Goal: Information Seeking & Learning: Check status

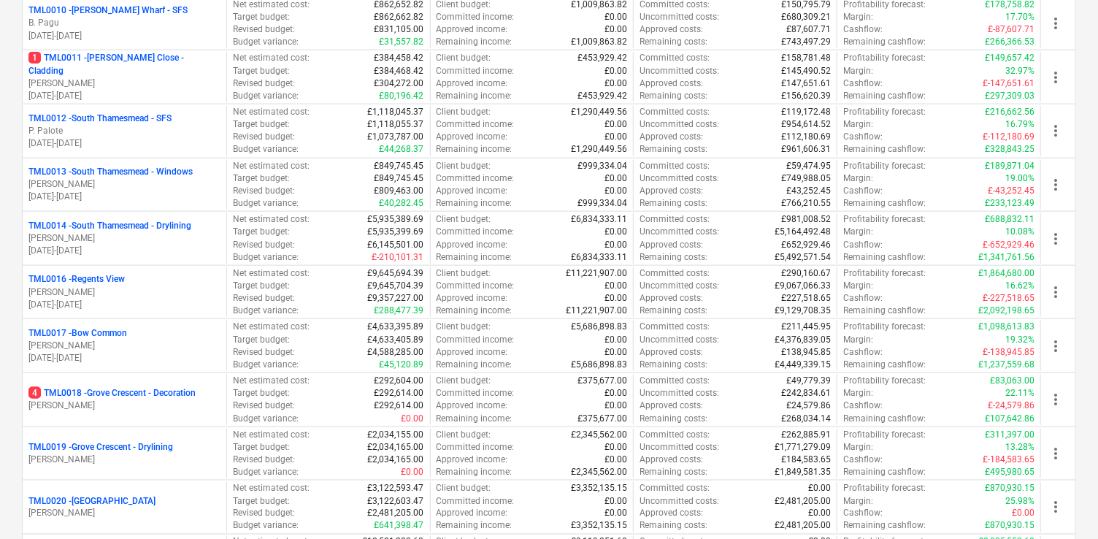
scroll to position [783, 0]
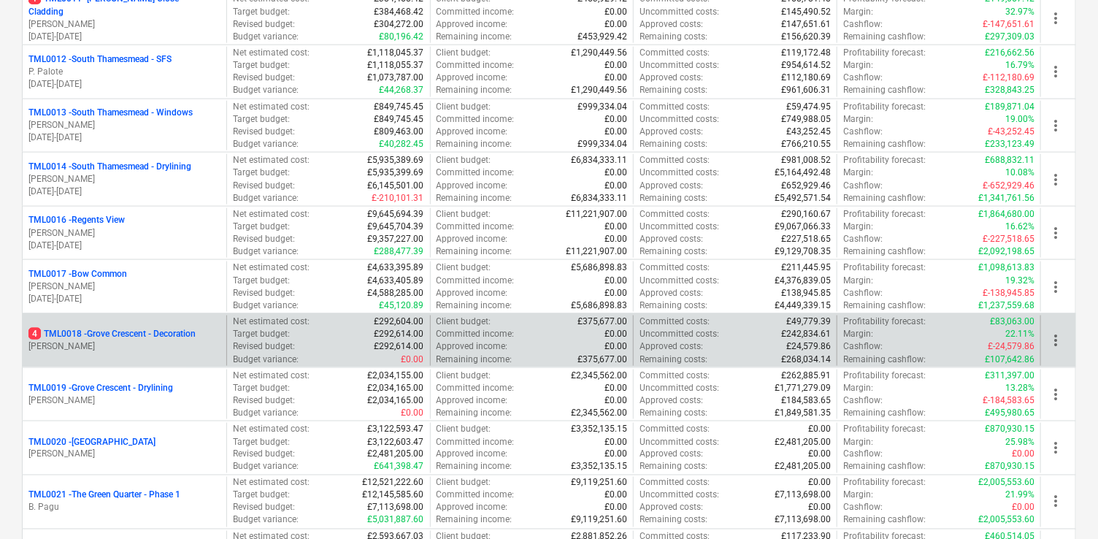
click at [174, 328] on p "4 TML0018 - Grove Crescent - Decoration" at bounding box center [111, 334] width 167 height 12
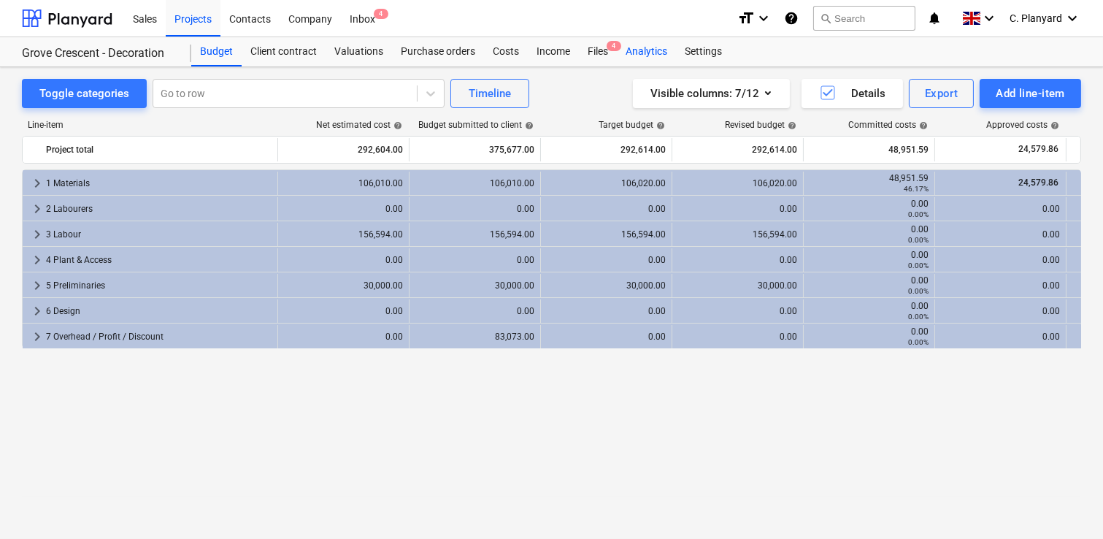
click at [655, 43] on div "Analytics" at bounding box center [646, 51] width 59 height 29
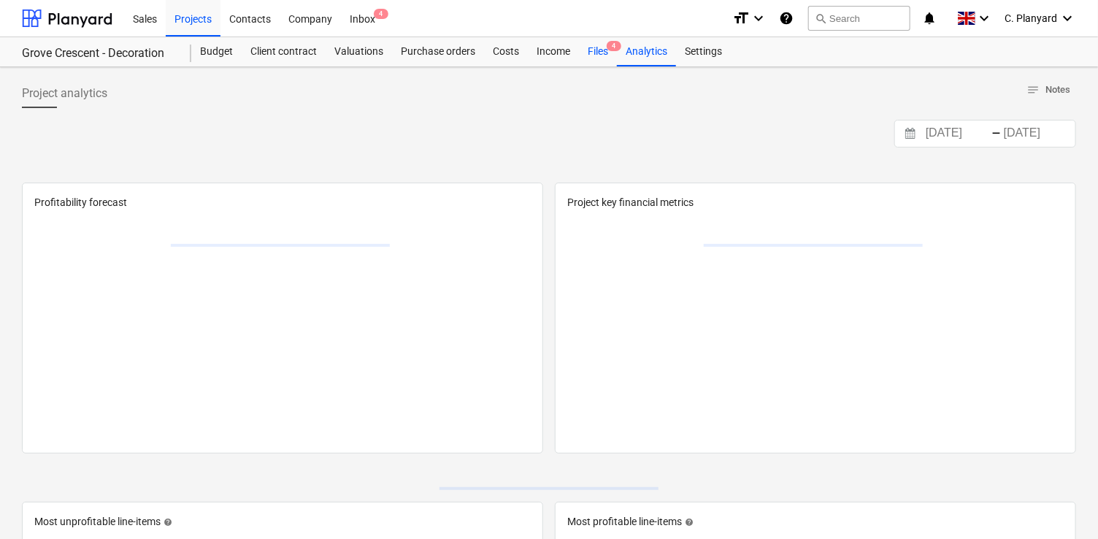
click at [607, 52] on div "Files 4" at bounding box center [598, 51] width 38 height 29
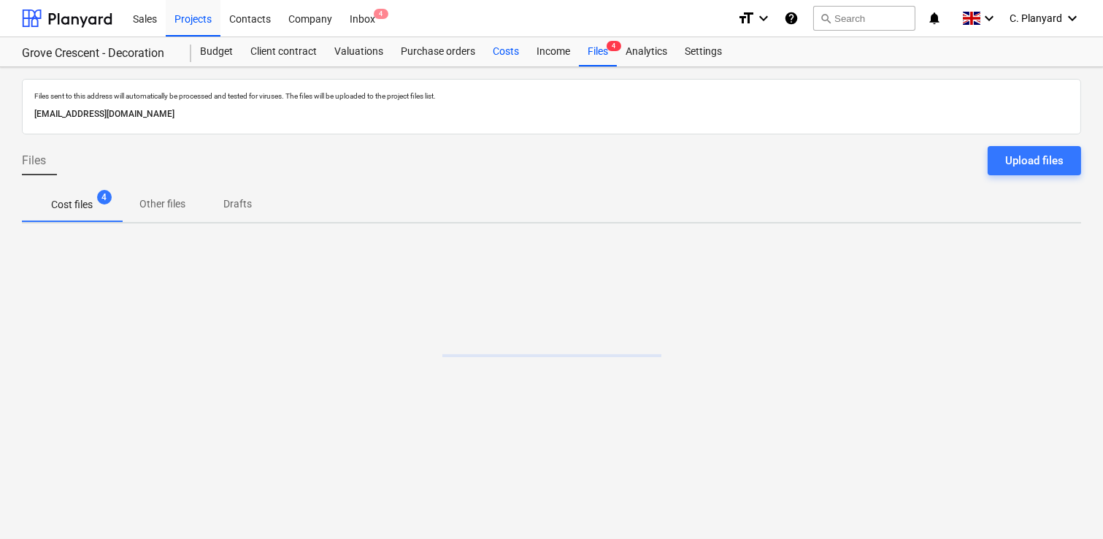
click at [498, 55] on div "Costs" at bounding box center [506, 51] width 44 height 29
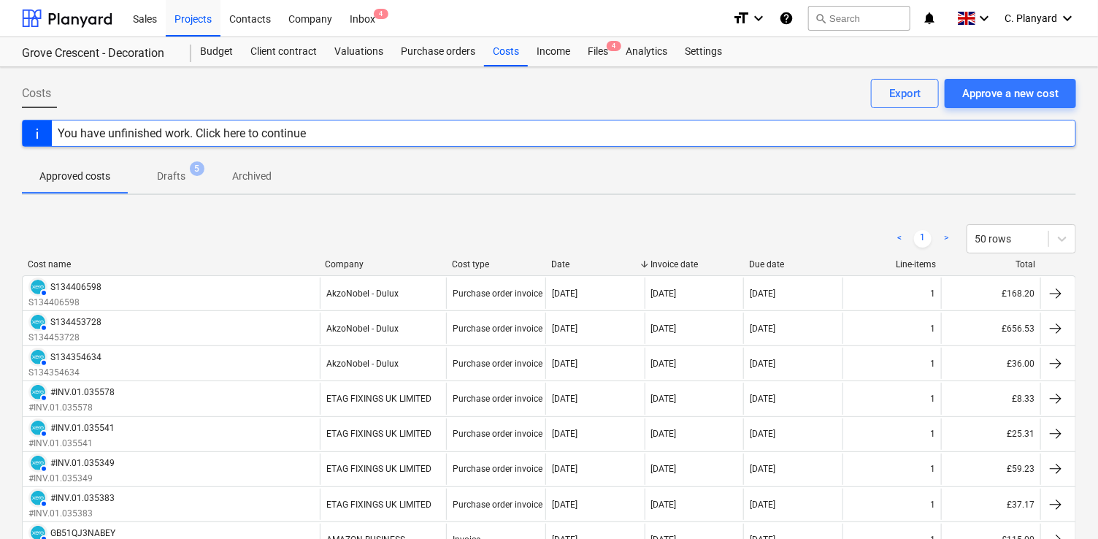
click at [256, 181] on p "Archived" at bounding box center [251, 176] width 39 height 15
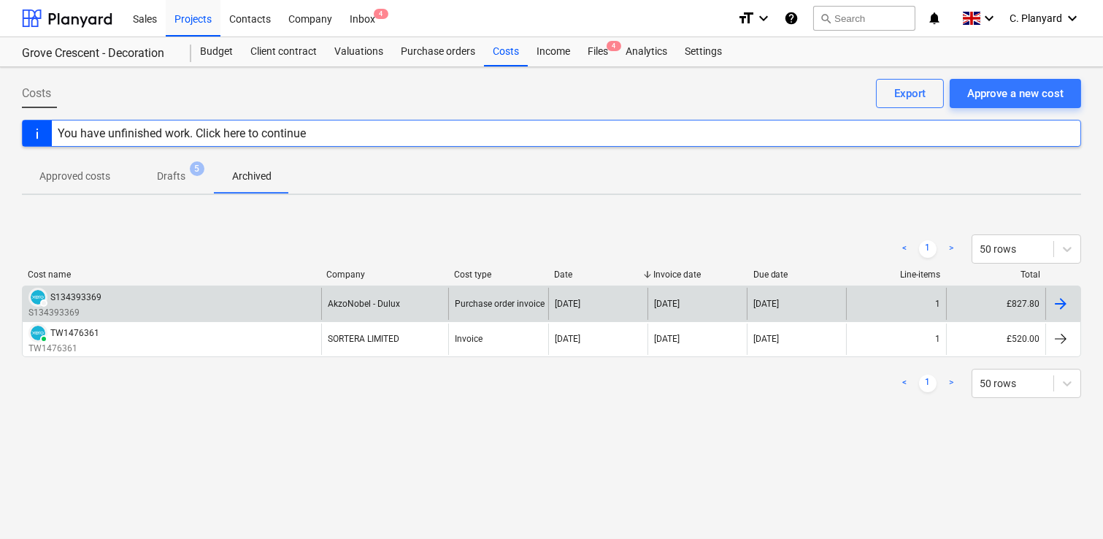
click at [85, 301] on div "DRAFT S134393369" at bounding box center [64, 297] width 73 height 19
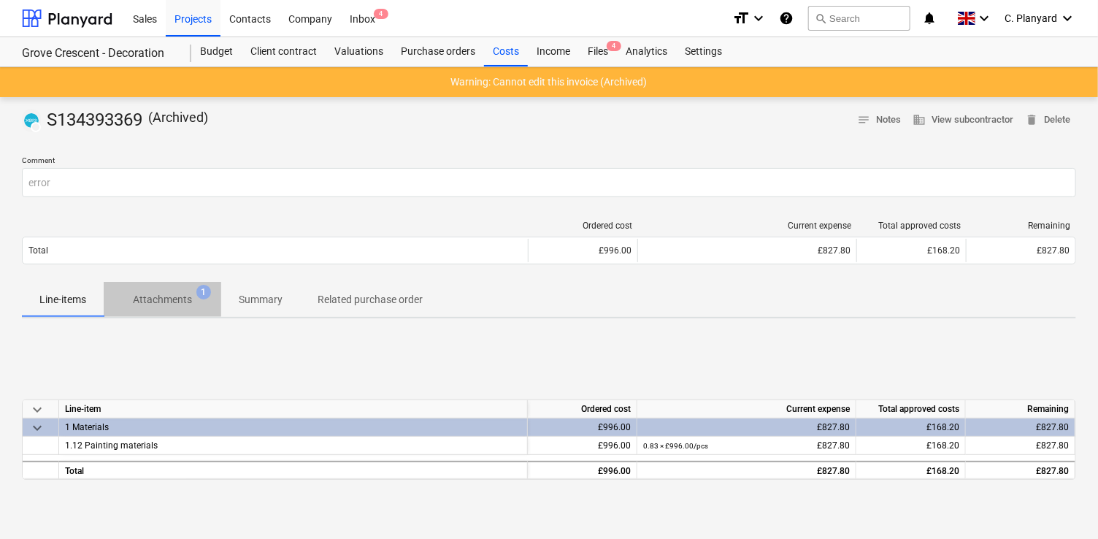
click at [183, 306] on p "Attachments" at bounding box center [162, 299] width 59 height 15
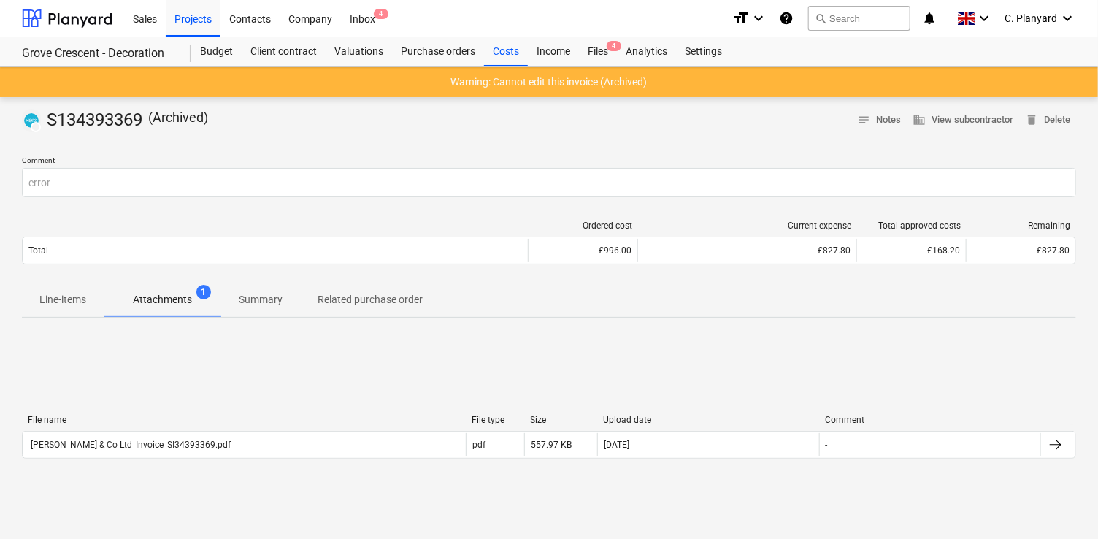
click at [347, 301] on p "Related purchase order" at bounding box center [369, 299] width 105 height 15
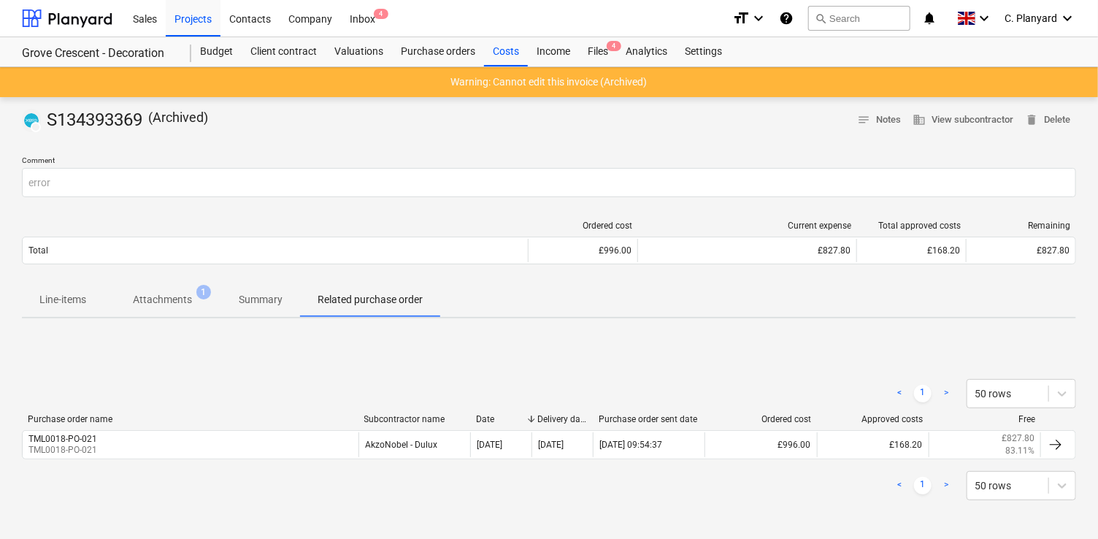
click at [176, 287] on span "Attachments 1" at bounding box center [163, 299] width 118 height 26
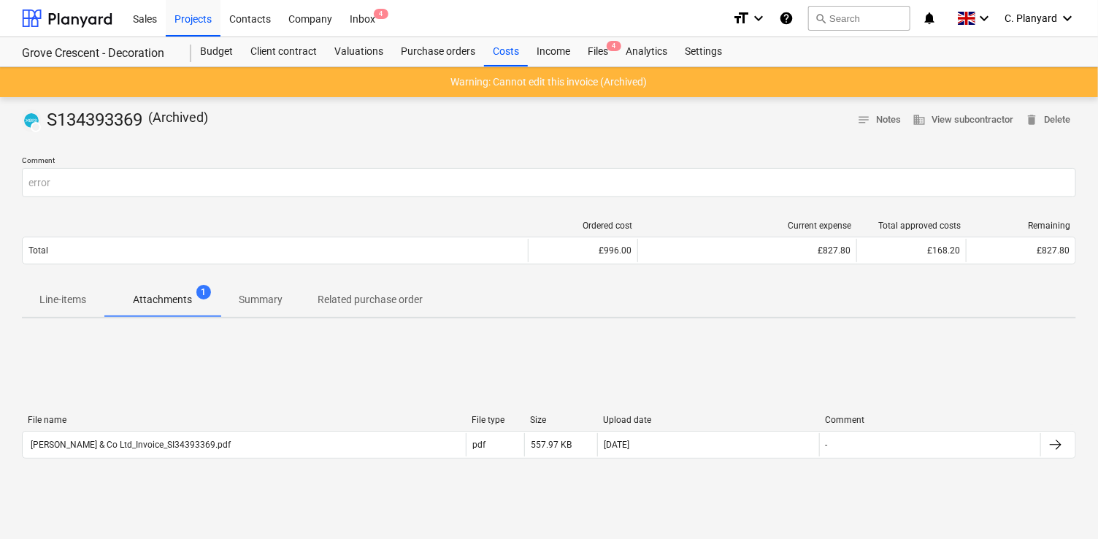
click at [86, 299] on span "Line-items" at bounding box center [63, 300] width 82 height 24
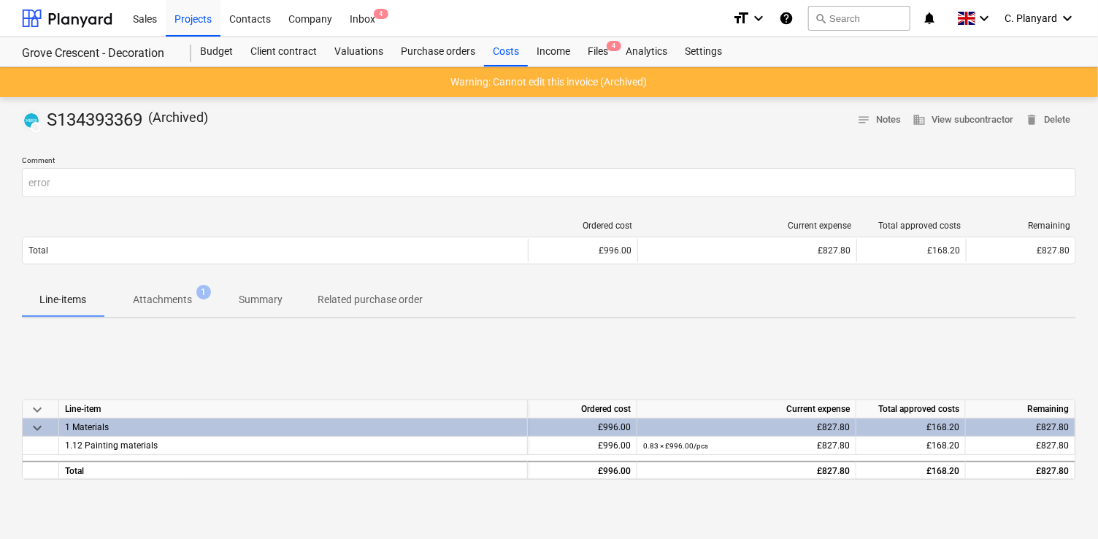
click at [170, 294] on p "Attachments" at bounding box center [162, 299] width 59 height 15
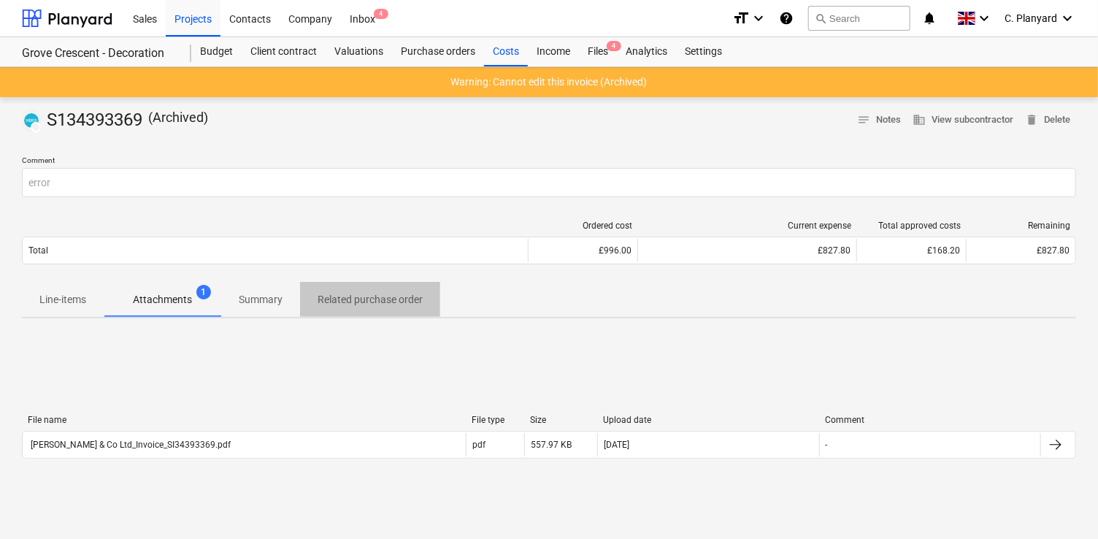
click at [334, 295] on p "Related purchase order" at bounding box center [369, 299] width 105 height 15
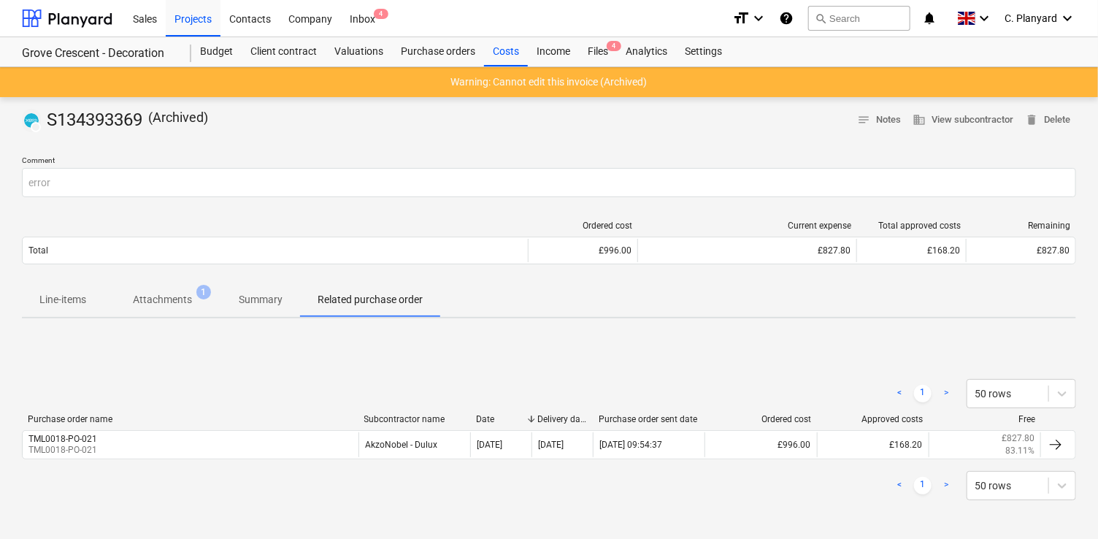
click at [194, 293] on span "Attachments 1" at bounding box center [162, 299] width 82 height 15
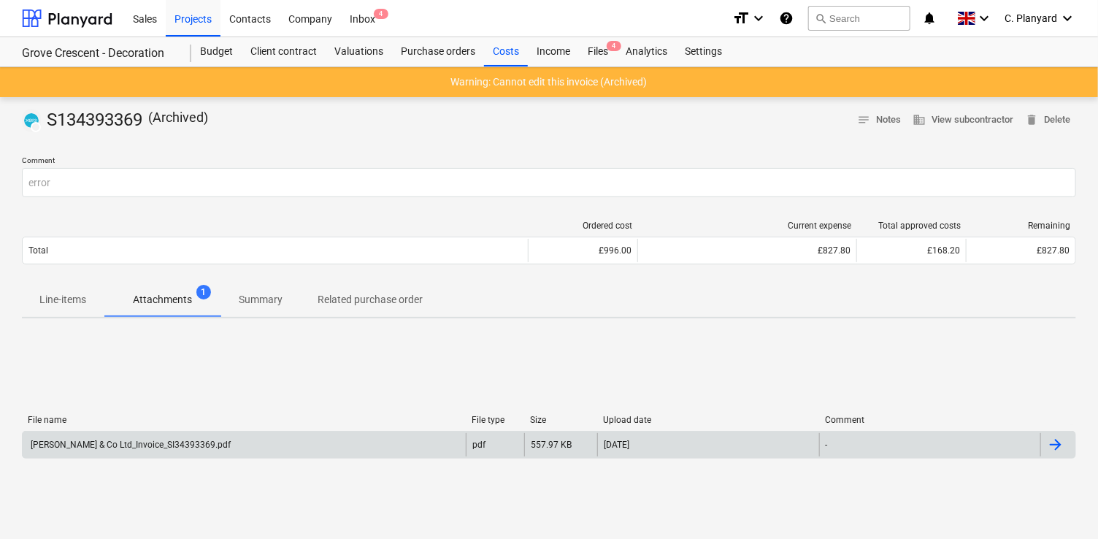
click at [181, 445] on div "[PERSON_NAME] & Co Ltd_Invoice_SI34393369.pdf" at bounding box center [129, 444] width 202 height 10
click at [361, 282] on button "Related purchase order" at bounding box center [370, 299] width 140 height 35
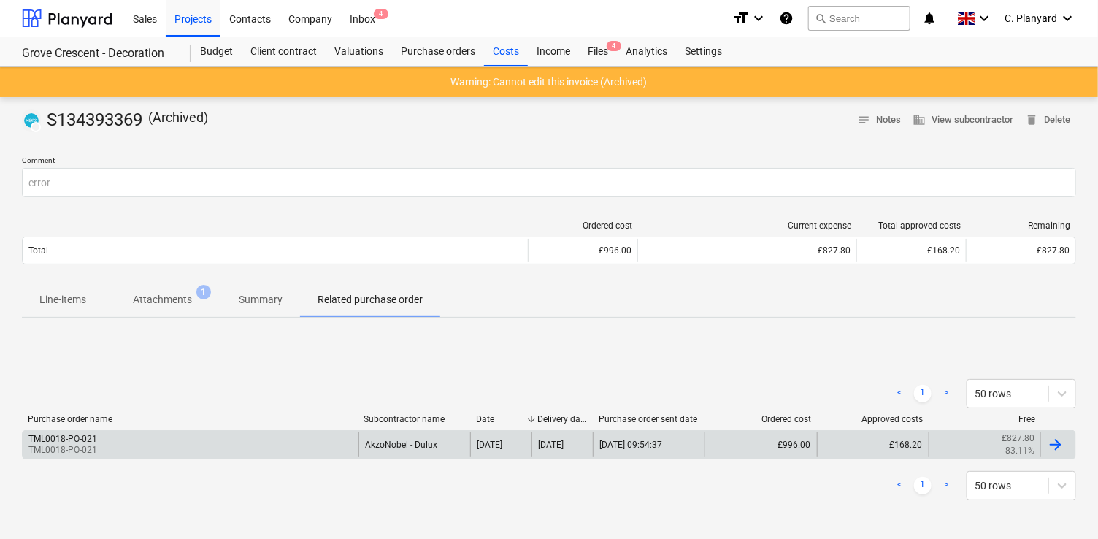
click at [329, 443] on div "TML0018-PO-021 TML0018-PO-021" at bounding box center [191, 444] width 336 height 25
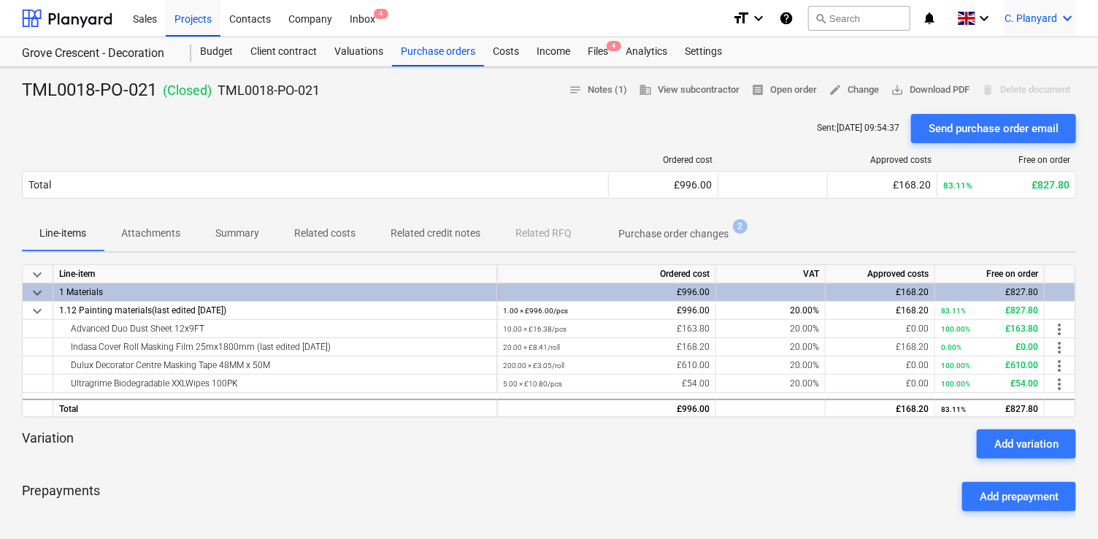
click at [1044, 12] on div "C. Planyard keyboard_arrow_down" at bounding box center [1040, 18] width 72 height 36
click at [1015, 72] on div "Log out" at bounding box center [1032, 80] width 88 height 23
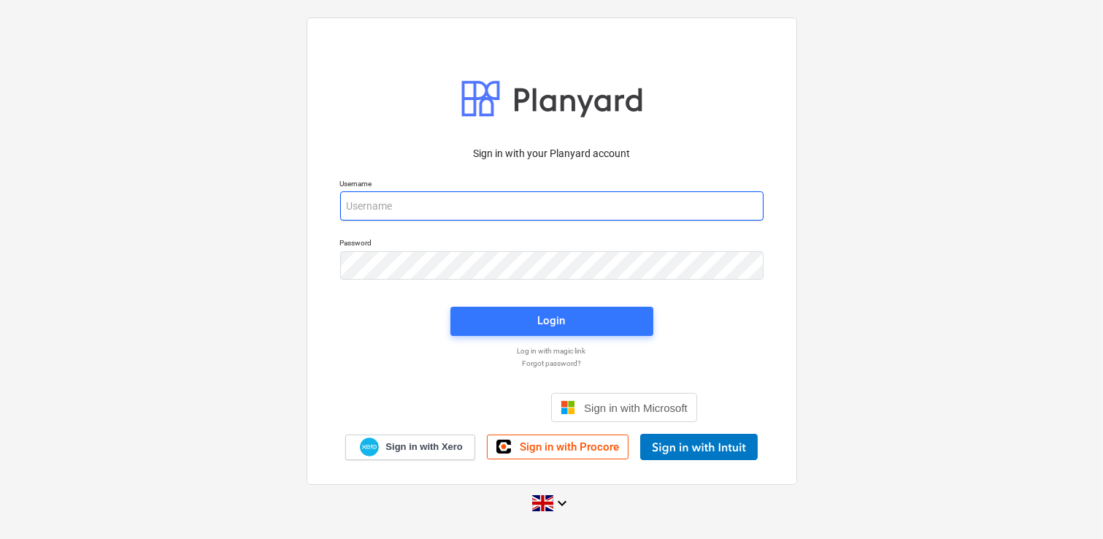
click at [360, 193] on input "email" at bounding box center [551, 205] width 423 height 29
type input "[PERSON_NAME][EMAIL_ADDRESS][DOMAIN_NAME]"
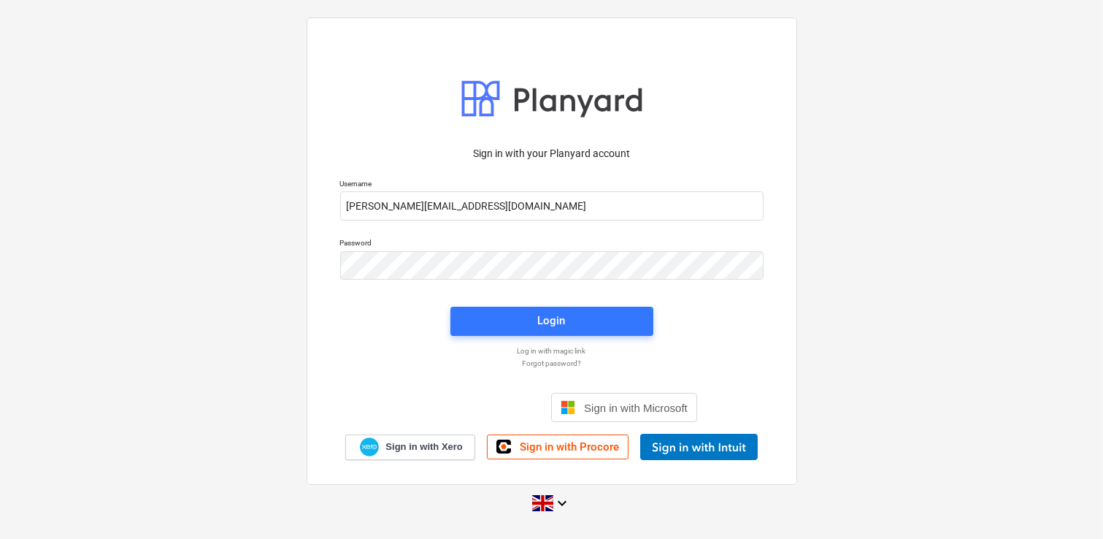
click at [620, 288] on div "Password" at bounding box center [551, 258] width 441 height 59
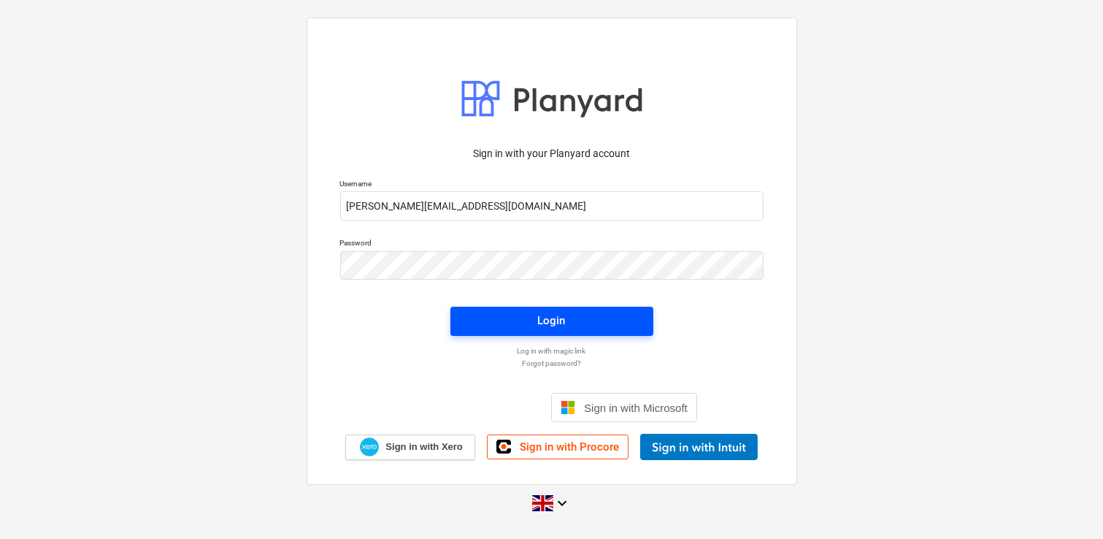
click at [608, 323] on span "Login" at bounding box center [552, 320] width 168 height 19
